Goal: Book appointment/travel/reservation

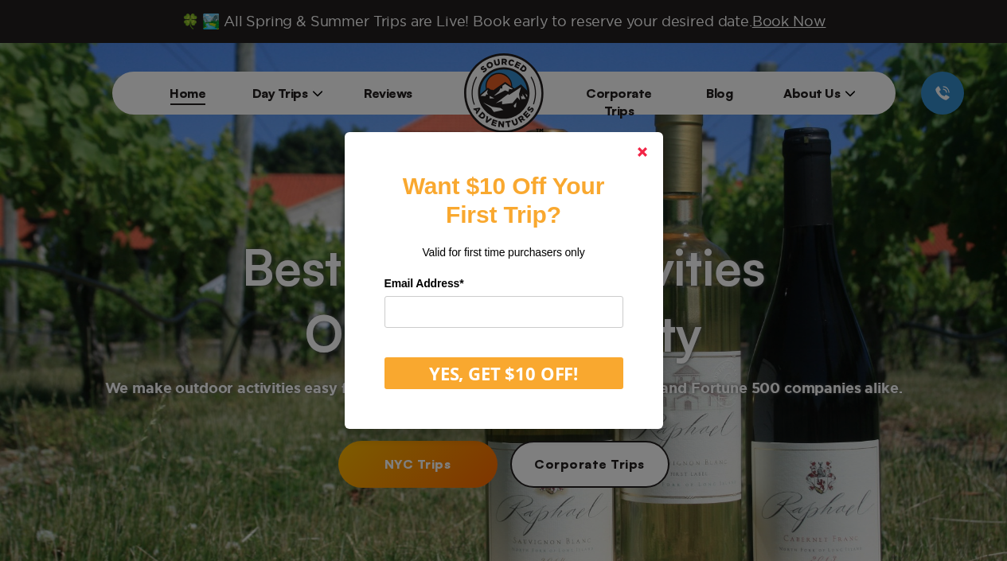
click at [647, 157] on icon at bounding box center [643, 152] width 10 height 10
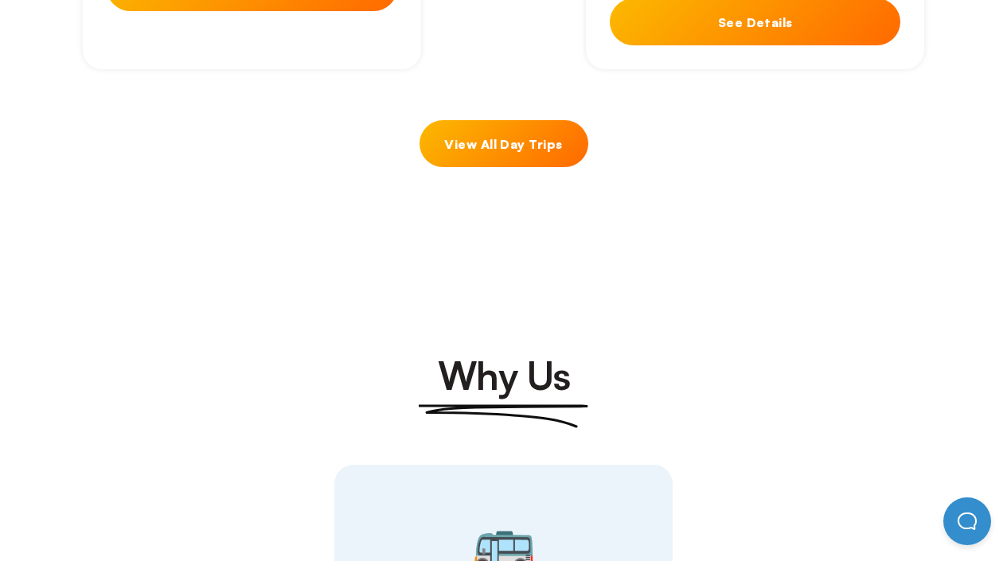
scroll to position [1752, 0]
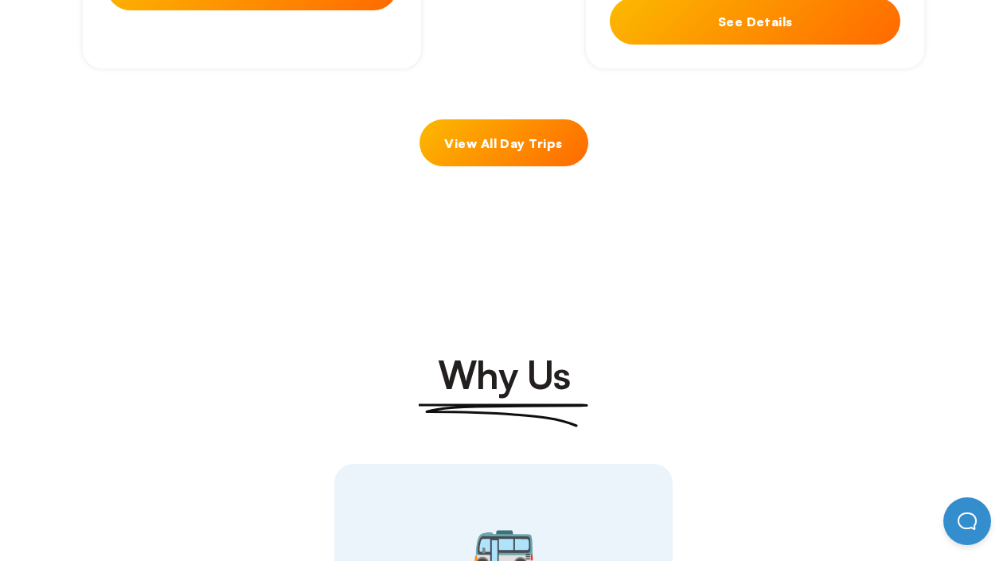
click at [561, 119] on link "View All Day Trips" at bounding box center [504, 142] width 169 height 47
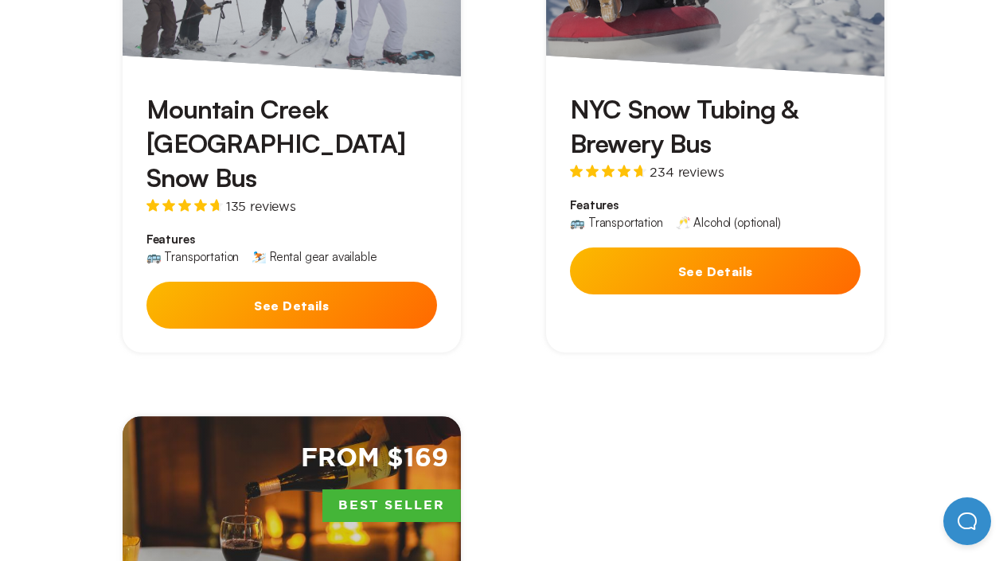
scroll to position [3742, 0]
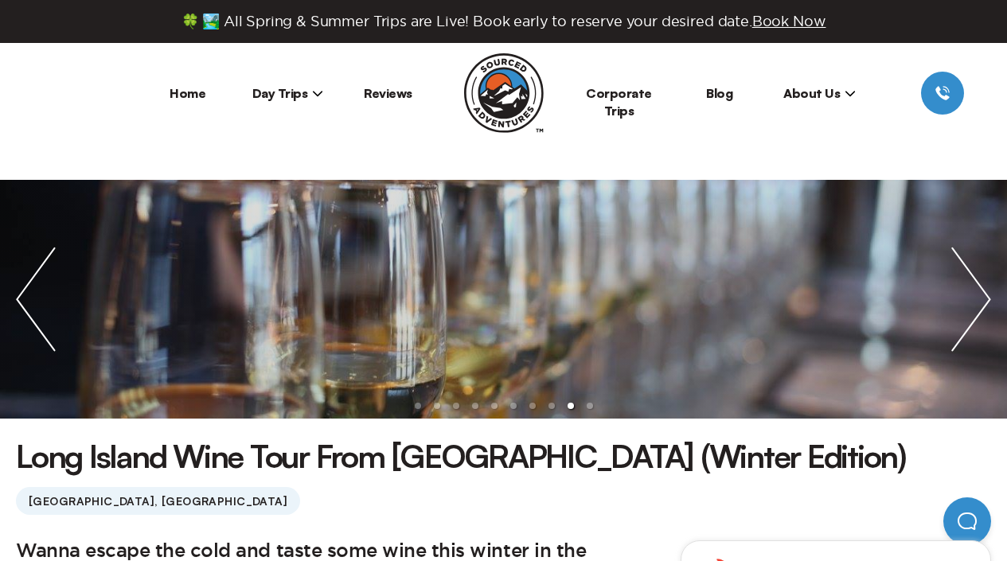
click at [198, 96] on link "Home" at bounding box center [188, 93] width 36 height 16
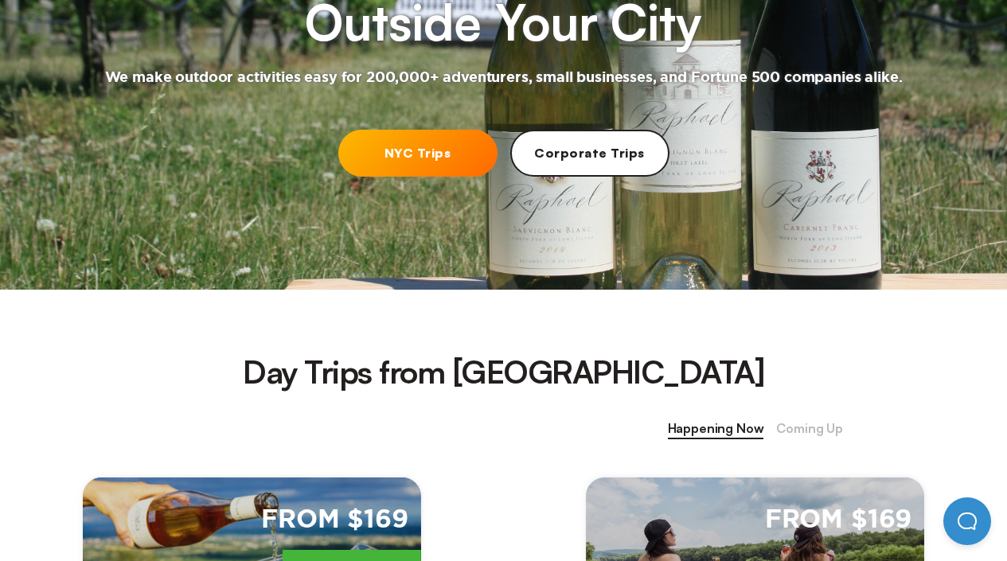
scroll to position [398, 0]
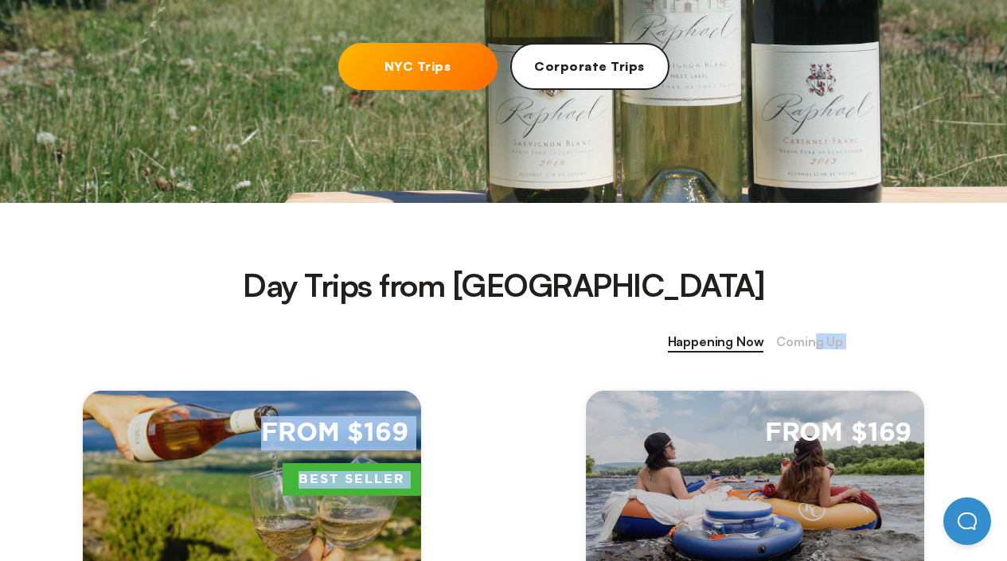
drag, startPoint x: 813, startPoint y: 346, endPoint x: 552, endPoint y: 395, distance: 265.6
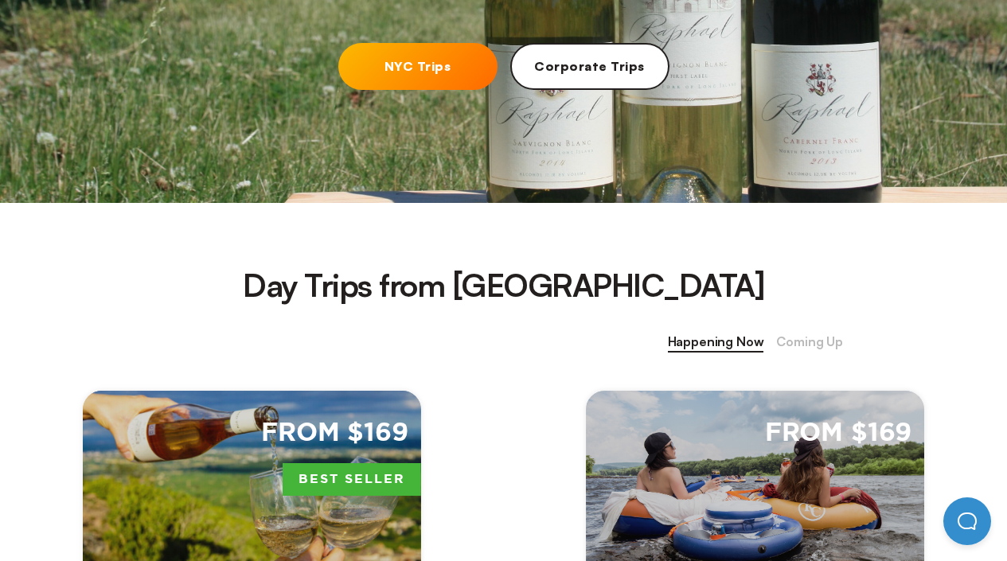
click at [838, 342] on span "Coming Up" at bounding box center [809, 342] width 67 height 21
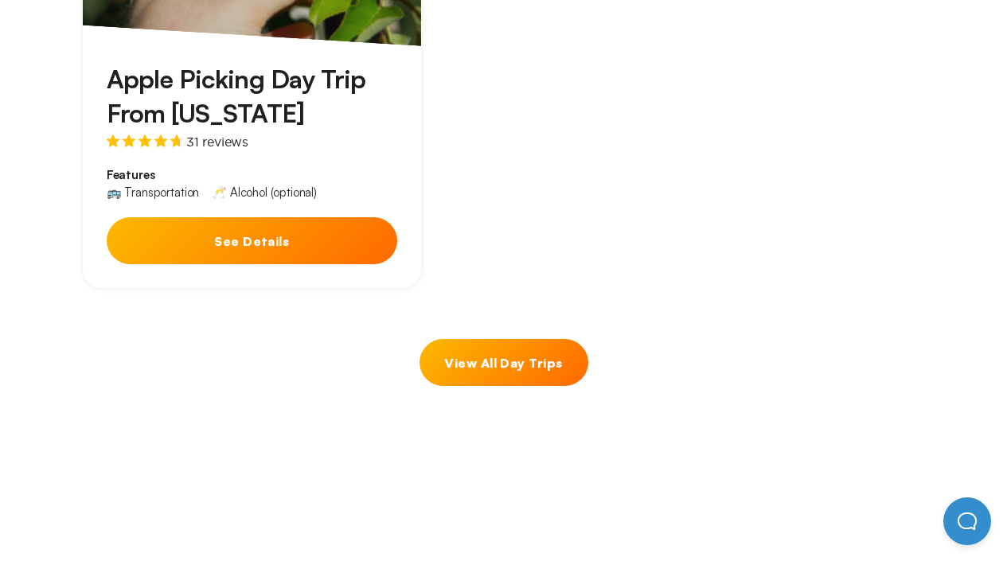
scroll to position [955, 0]
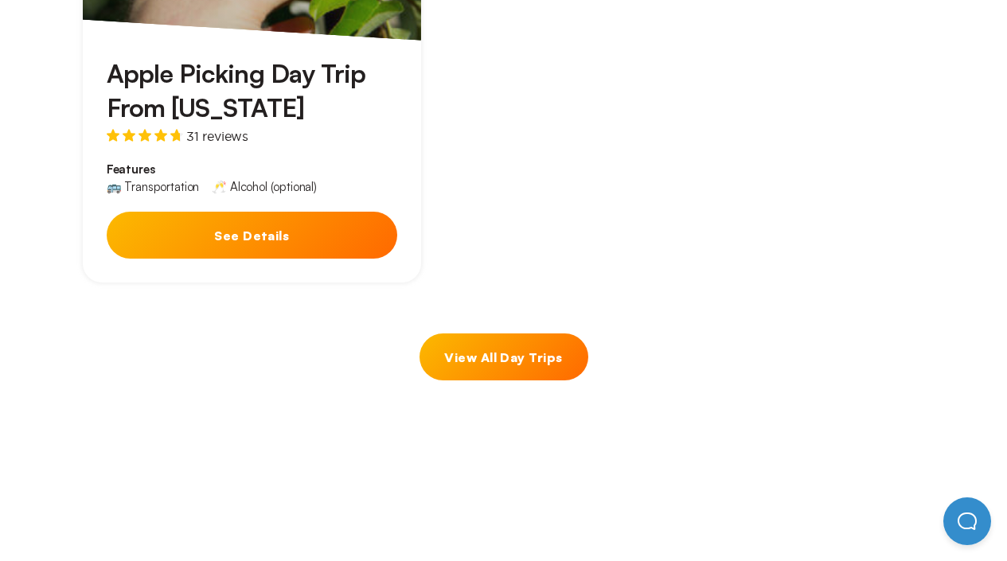
click at [265, 237] on button "See Details" at bounding box center [252, 235] width 291 height 47
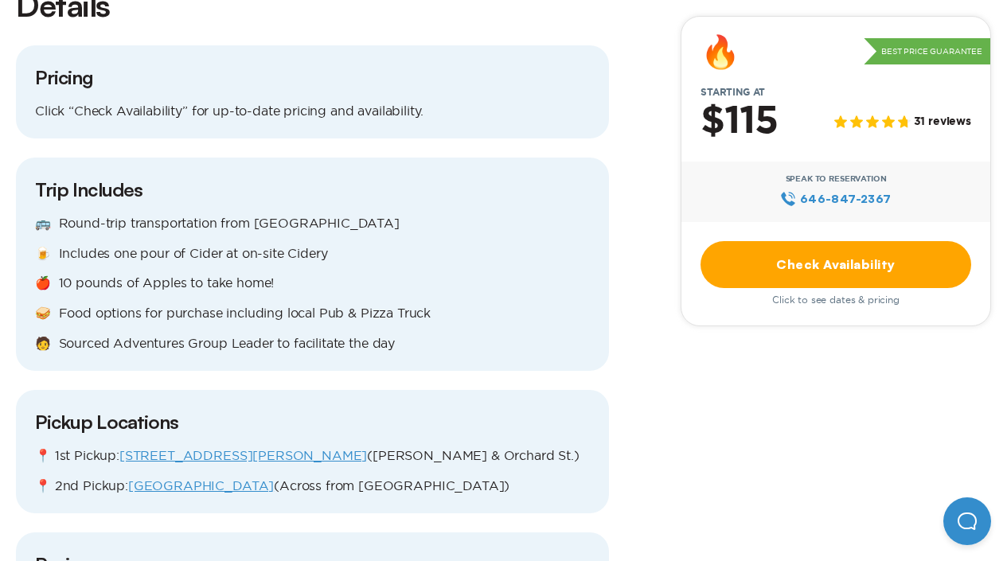
scroll to position [1752, 0]
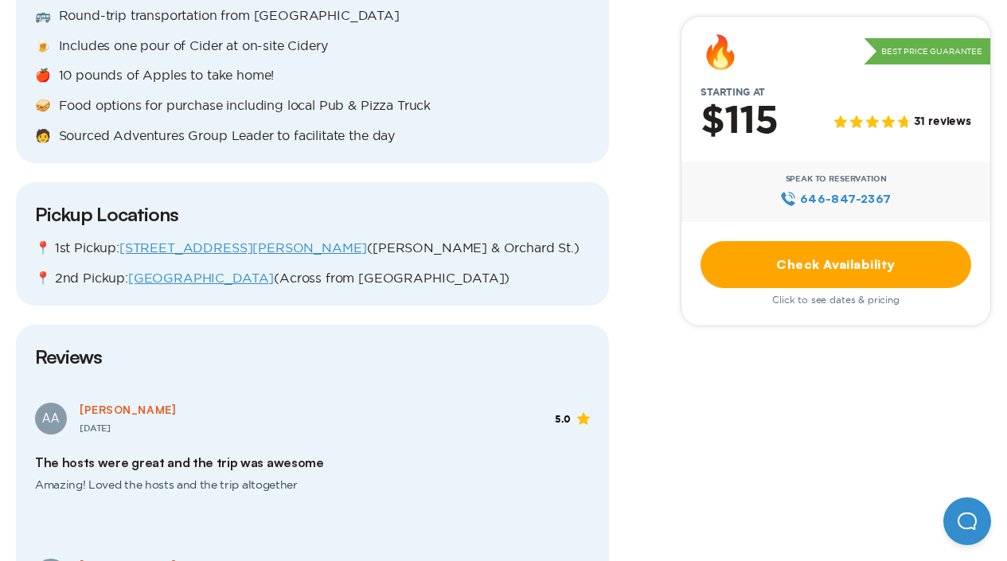
click at [786, 264] on link "Check Availability" at bounding box center [836, 264] width 271 height 47
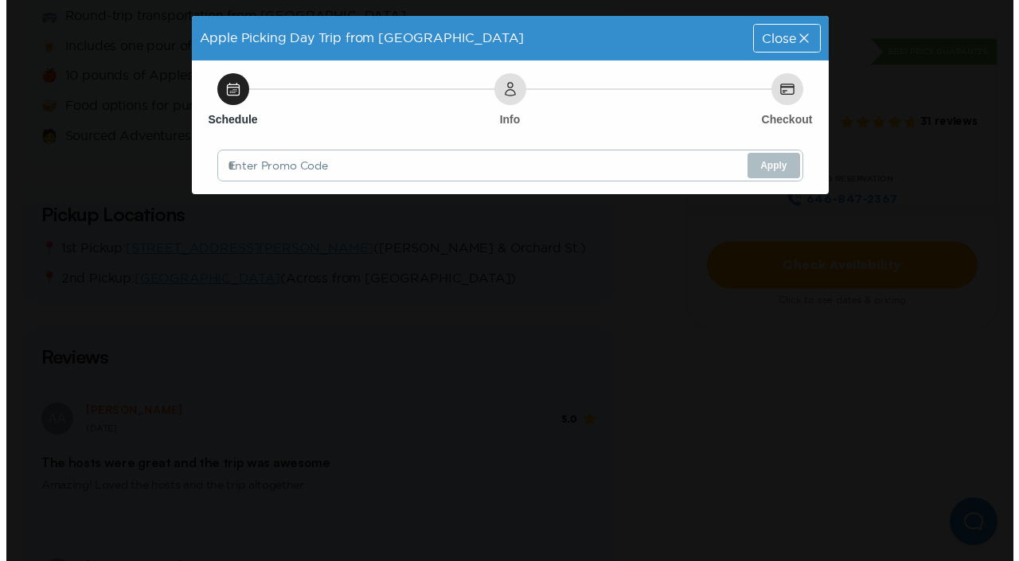
scroll to position [0, 0]
